Goal: Transaction & Acquisition: Purchase product/service

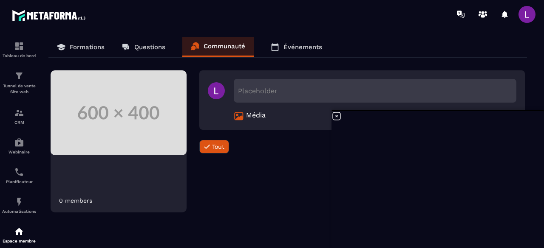
click at [3, 151] on div "Planificateur" at bounding box center [19, 175] width 34 height 17
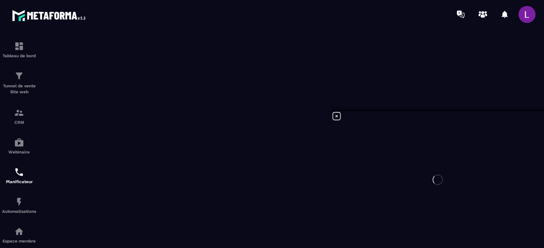
click at [0, 0] on img at bounding box center [0, 0] width 0 height 0
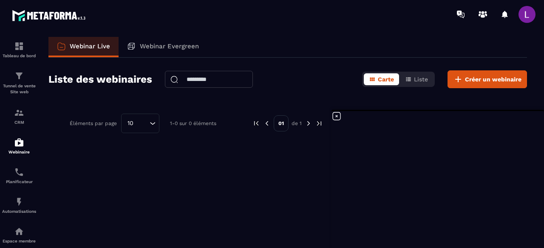
click at [0, 0] on img at bounding box center [0, 0] width 0 height 0
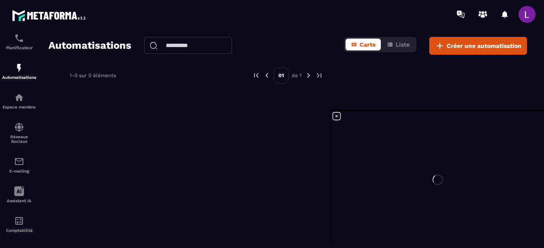
scroll to position [144, 0]
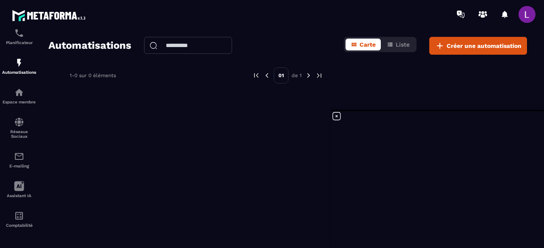
click at [23, 65] on img at bounding box center [19, 63] width 10 height 10
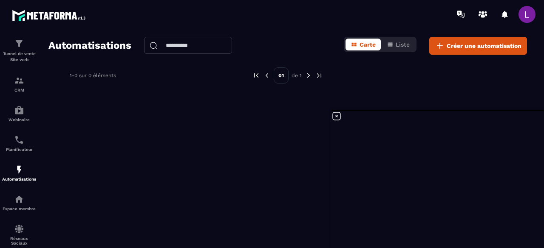
scroll to position [0, 0]
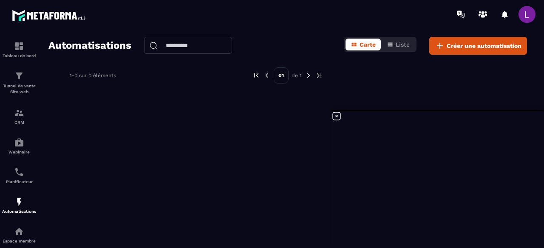
click at [322, 16] on div at bounding box center [504, 14] width 17 height 17
click at [322, 17] on div at bounding box center [504, 14] width 17 height 17
click at [322, 17] on link at bounding box center [482, 14] width 17 height 17
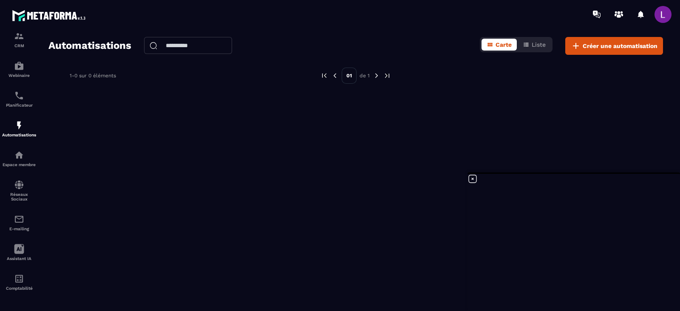
scroll to position [80, 0]
click at [7, 151] on link "Assistant IA" at bounding box center [19, 252] width 34 height 30
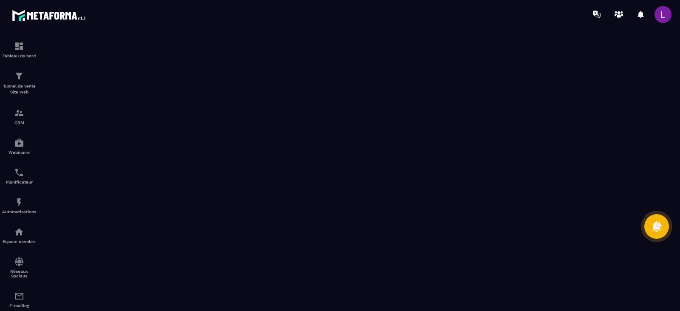
click at [20, 99] on link "Tunnel de vente Site web" at bounding box center [19, 83] width 34 height 37
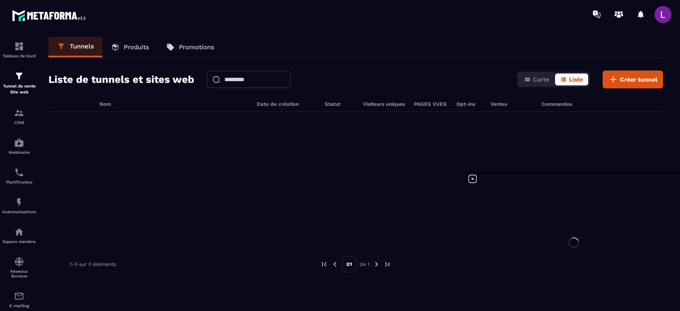
click at [130, 54] on link "Produits" at bounding box center [129, 47] width 55 height 20
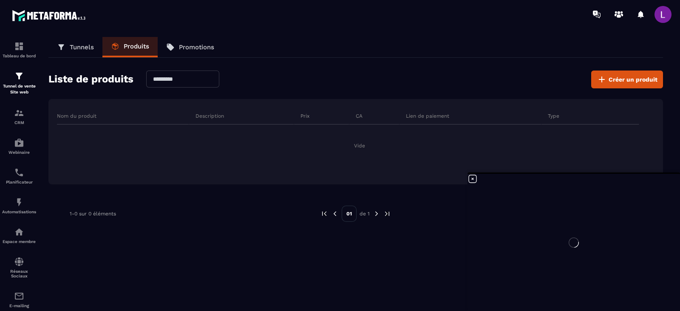
click at [322, 72] on button "Créer un produit" at bounding box center [627, 80] width 72 height 18
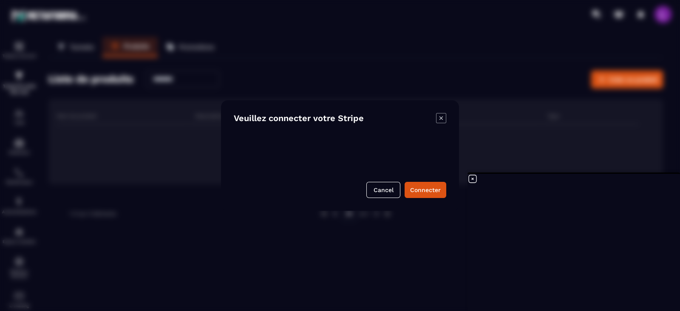
click at [322, 151] on button "Cancel" at bounding box center [383, 190] width 34 height 16
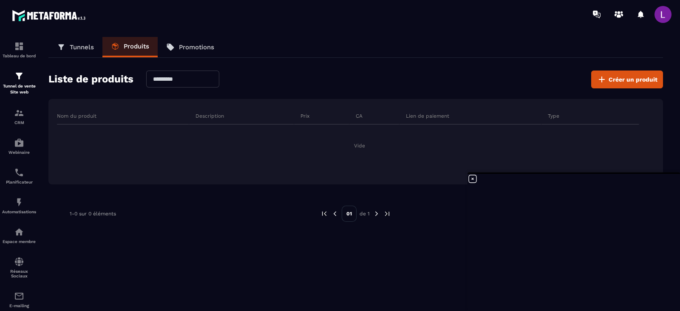
click at [322, 79] on span "Créer un produit" at bounding box center [632, 79] width 49 height 8
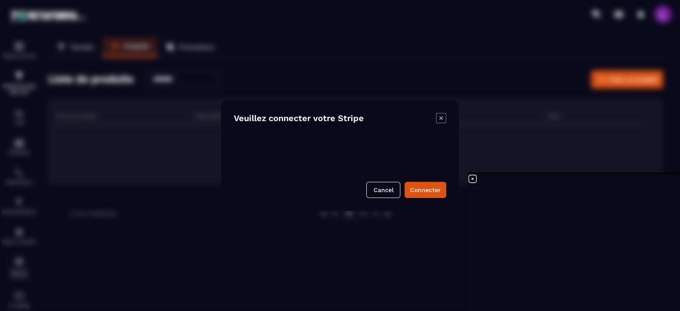
click at [322, 151] on button "Connecter" at bounding box center [425, 190] width 42 height 16
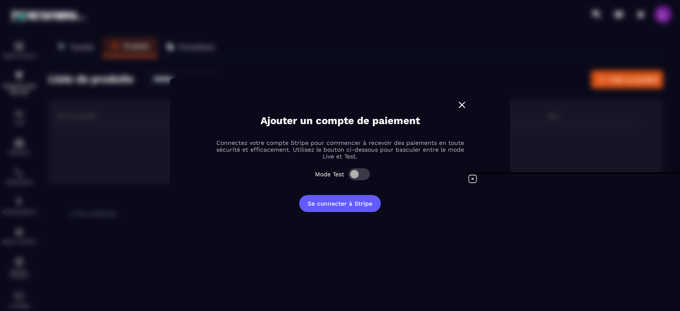
click at [322, 151] on button "Se connecter à Stripe" at bounding box center [340, 203] width 82 height 17
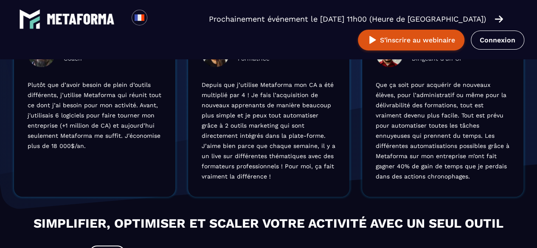
scroll to position [458, 0]
